Goal: Navigation & Orientation: Find specific page/section

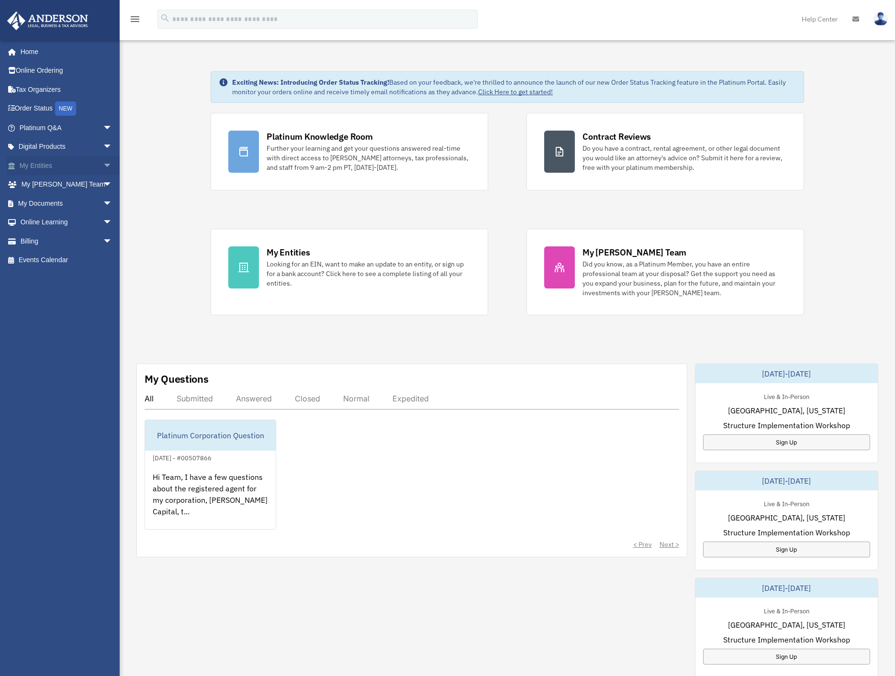
click at [55, 167] on link "My Entities arrow_drop_down" at bounding box center [67, 165] width 120 height 19
click at [103, 165] on span "arrow_drop_down" at bounding box center [112, 166] width 19 height 20
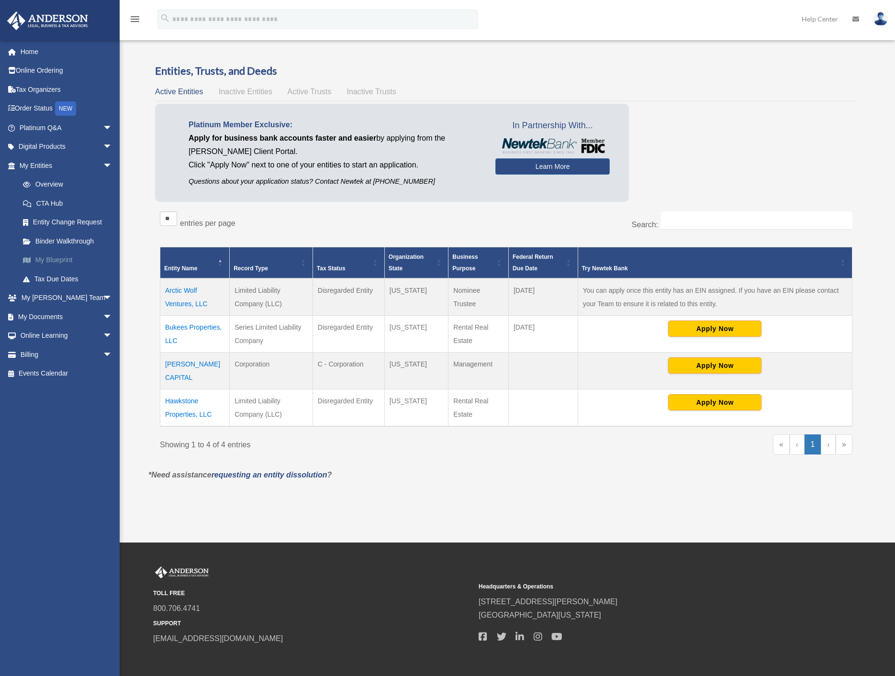
click at [63, 258] on link "My Blueprint" at bounding box center [69, 260] width 113 height 19
